Goal: Navigation & Orientation: Find specific page/section

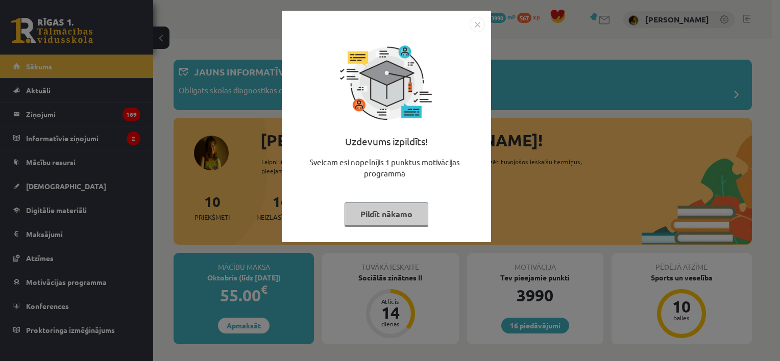
click at [476, 23] on img "Close" at bounding box center [477, 24] width 15 height 15
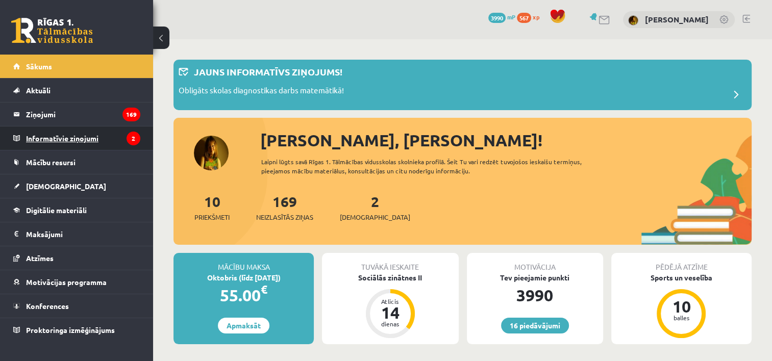
click at [70, 136] on legend "Informatīvie ziņojumi 2" at bounding box center [83, 138] width 114 height 23
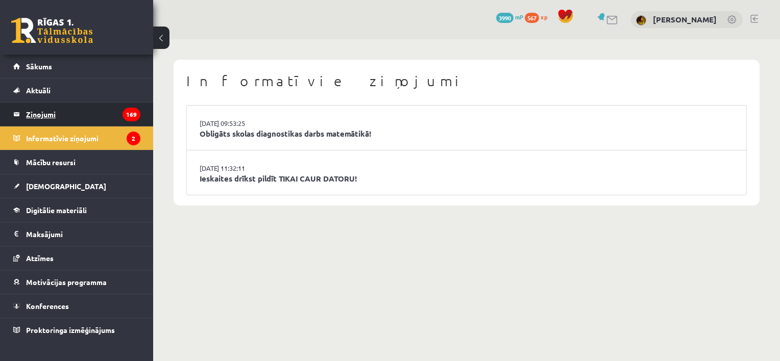
click at [22, 115] on link "Ziņojumi 169" at bounding box center [76, 114] width 127 height 23
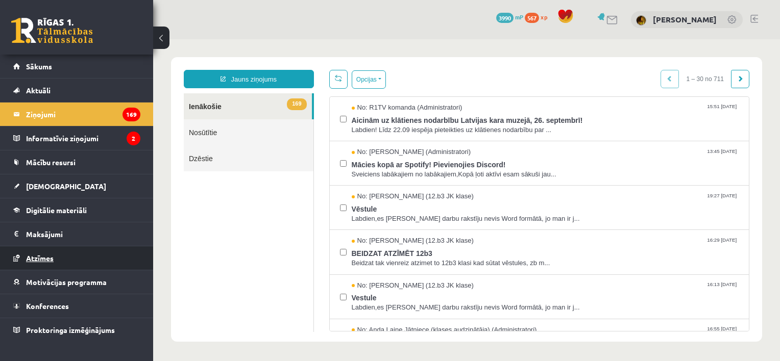
click at [40, 260] on span "Atzīmes" at bounding box center [40, 258] width 28 height 9
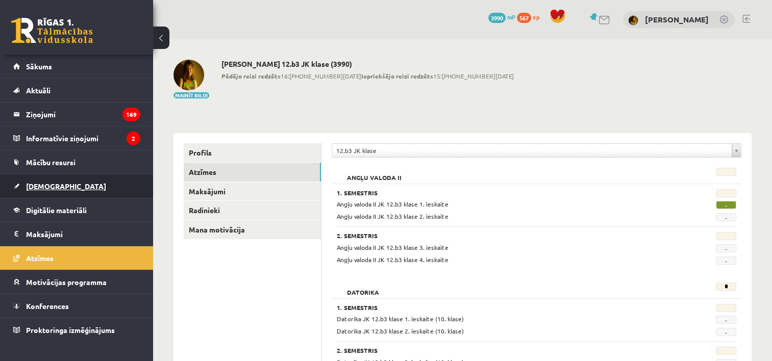
click at [39, 186] on span "[DEMOGRAPHIC_DATA]" at bounding box center [66, 186] width 80 height 9
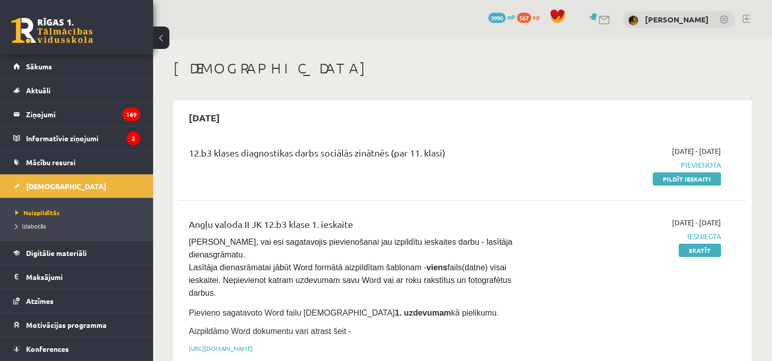
click at [747, 18] on link at bounding box center [747, 19] width 8 height 8
